Goal: Find specific page/section: Find specific page/section

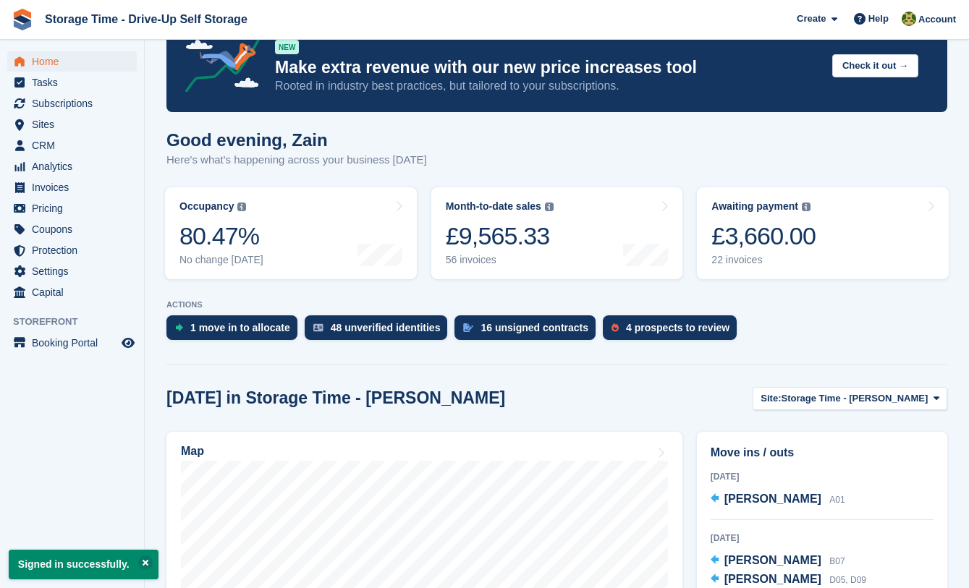
scroll to position [144, 0]
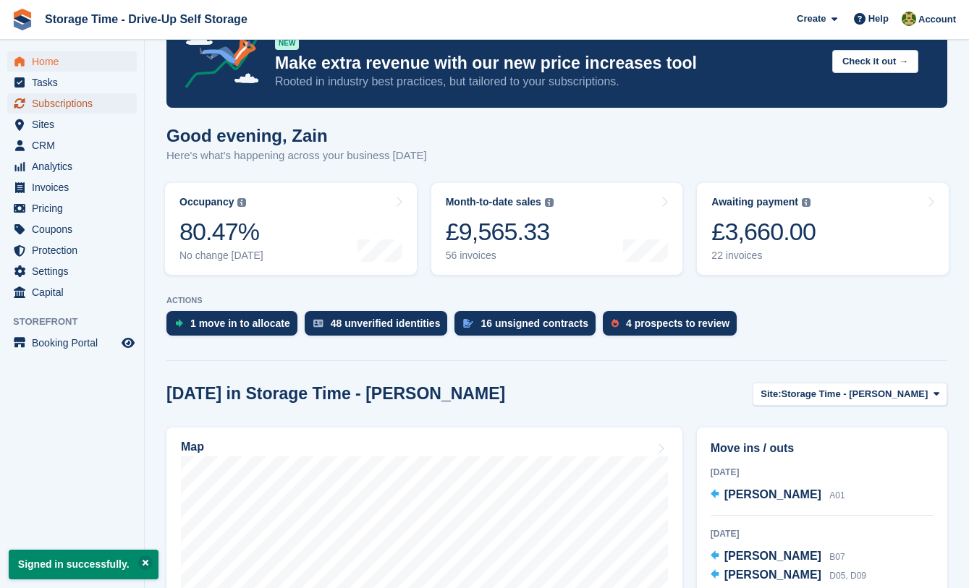
click at [91, 106] on span "Subscriptions" at bounding box center [75, 103] width 87 height 20
